Goal: Information Seeking & Learning: Learn about a topic

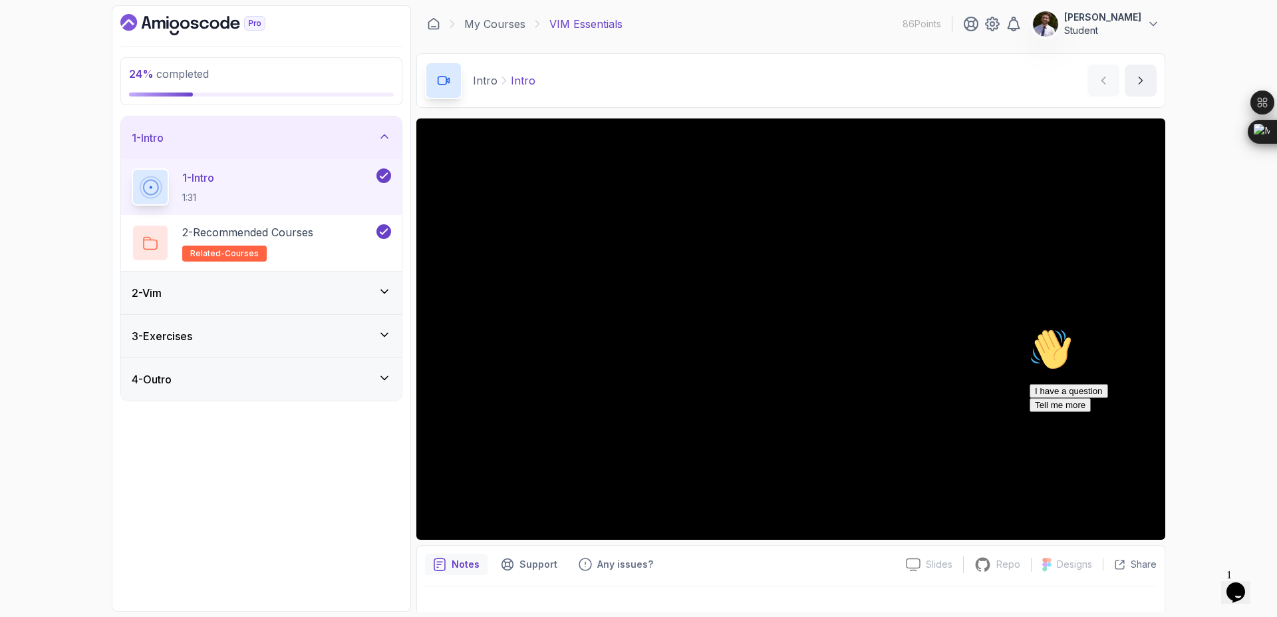
click at [367, 289] on div "2 - Vim" at bounding box center [261, 293] width 259 height 16
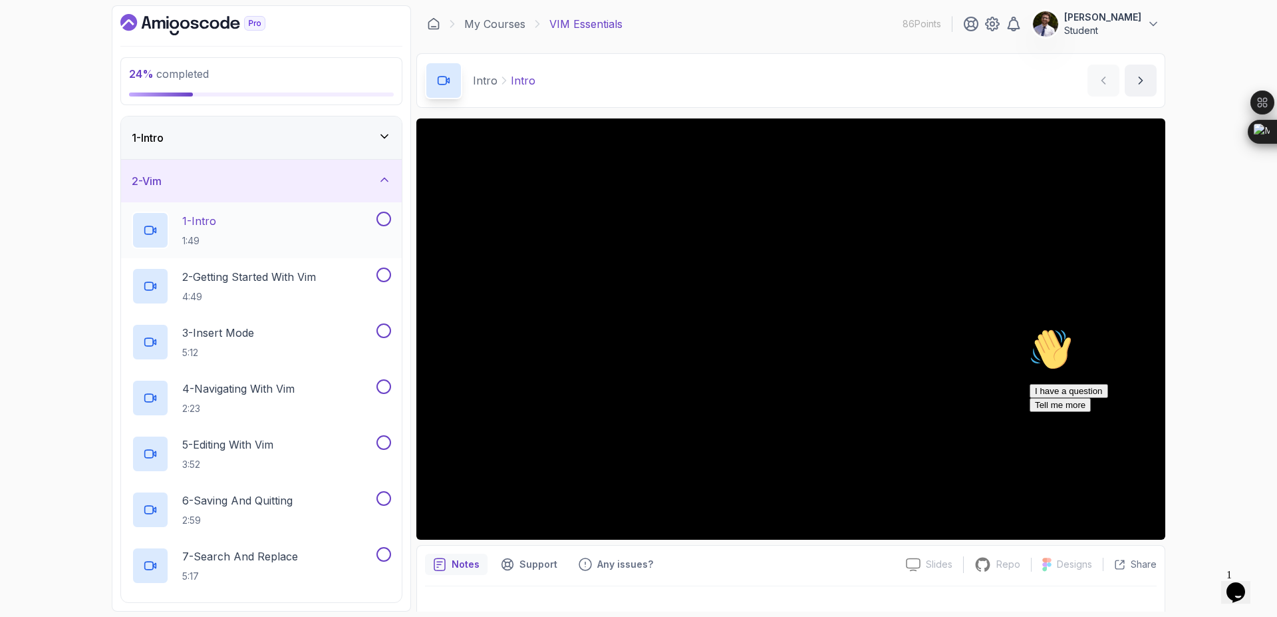
drag, startPoint x: 283, startPoint y: 235, endPoint x: 391, endPoint y: 219, distance: 109.7
click at [391, 219] on div "1 - Intro 1:49" at bounding box center [261, 230] width 281 height 56
click at [261, 231] on div "1 - Intro 1:49" at bounding box center [253, 230] width 242 height 37
click at [132, 212] on button "1 - Intro 1:49" at bounding box center [261, 230] width 259 height 37
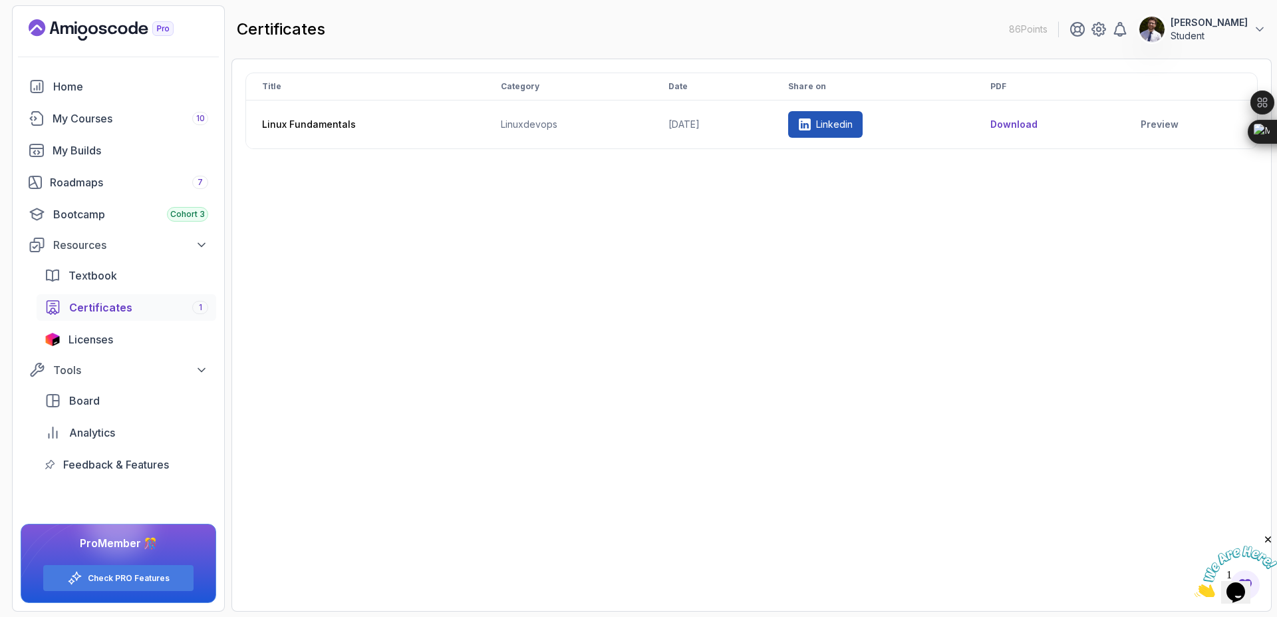
click at [1208, 365] on div "Title Category Date Share on PDF Linux Fundamentals linux devops 2025-08-27 Lin…" at bounding box center [751, 335] width 1012 height 525
click at [294, 122] on th "Linux Fundamentals" at bounding box center [365, 124] width 239 height 49
click at [303, 124] on th "Linux Fundamentals" at bounding box center [365, 124] width 239 height 49
click at [1166, 121] on link "Preview" at bounding box center [1191, 124] width 100 height 13
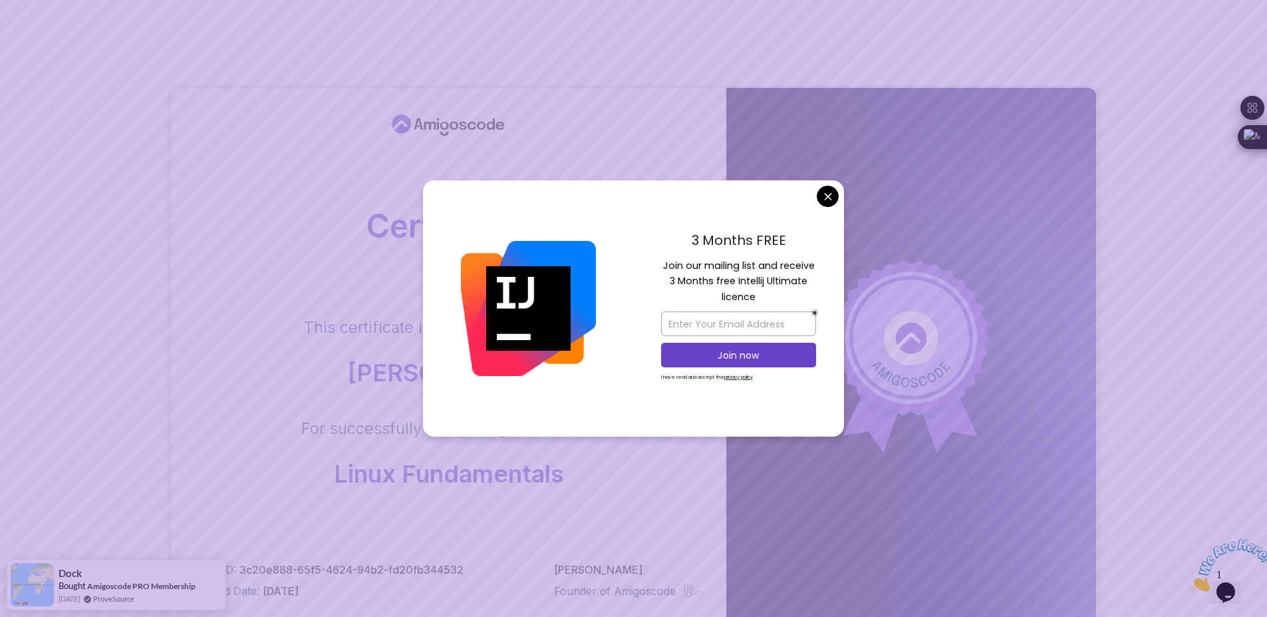
click at [826, 207] on div "3 Months FREE Join our mailing list and receive 3 Months free Intellij Ultimate…" at bounding box center [738, 308] width 211 height 257
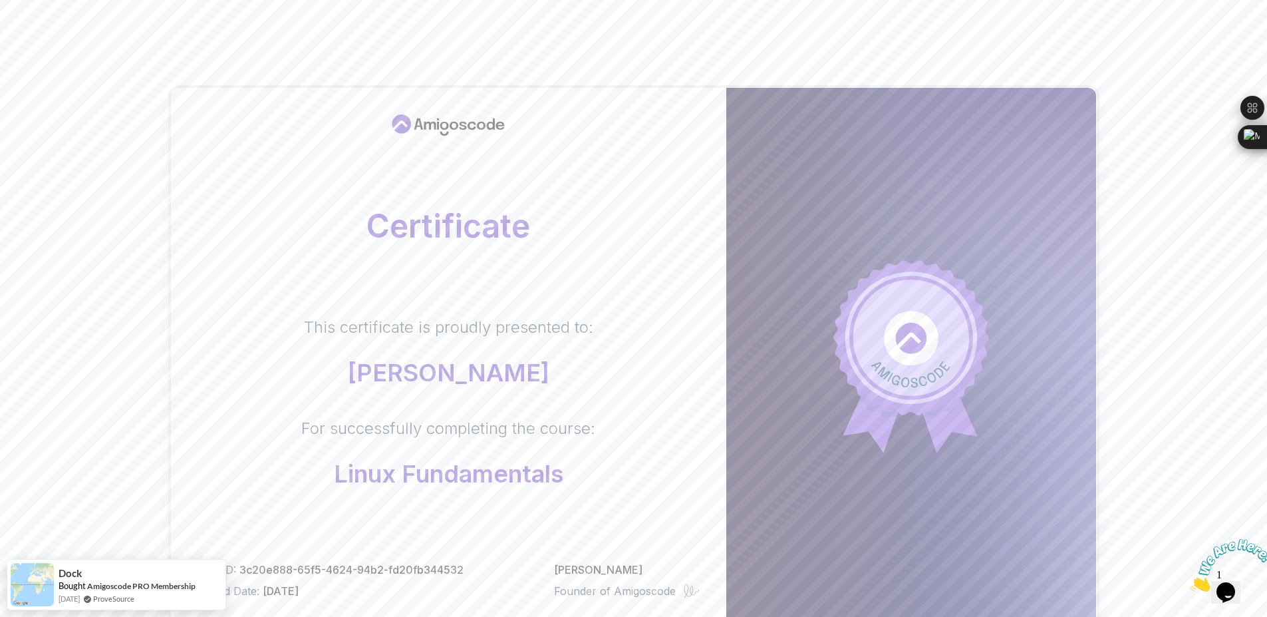
click at [830, 192] on body "Certificate This certificate is proudly presented to: issa berni For successful…" at bounding box center [633, 421] width 1267 height 842
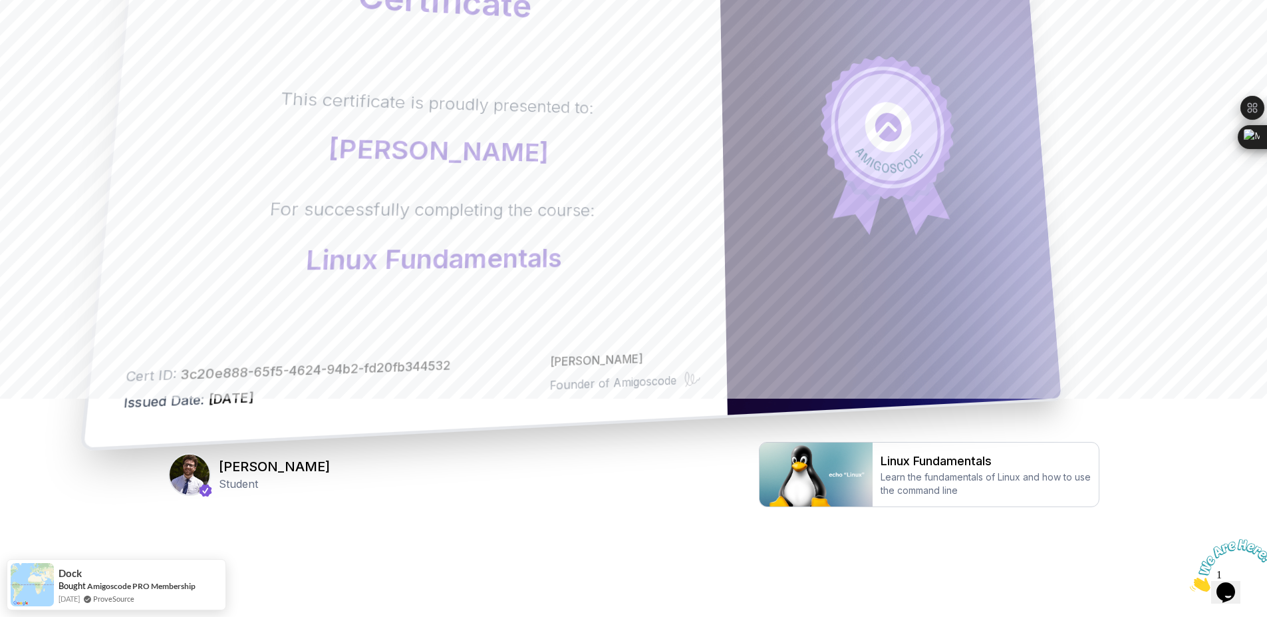
scroll to position [226, 0]
